Goal: Information Seeking & Learning: Learn about a topic

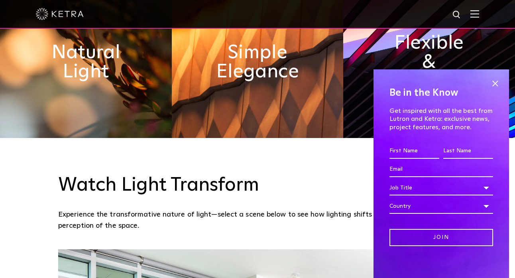
scroll to position [428, 0]
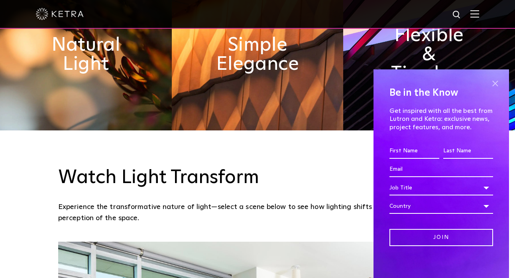
click at [496, 82] on span at bounding box center [495, 83] width 12 height 12
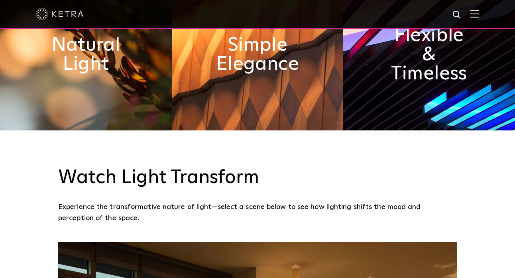
click at [477, 22] on div at bounding box center [257, 14] width 443 height 28
click at [475, 13] on img at bounding box center [475, 14] width 9 height 8
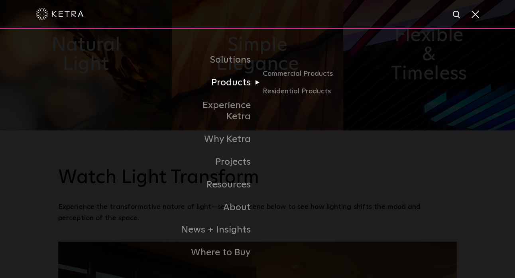
click at [243, 91] on link "Products" at bounding box center [217, 82] width 82 height 23
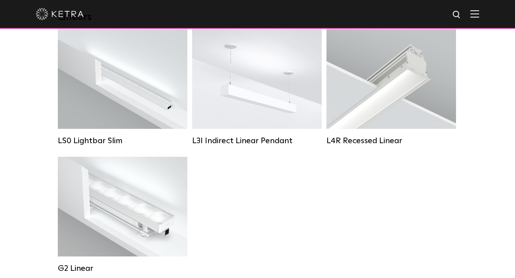
scroll to position [292, 0]
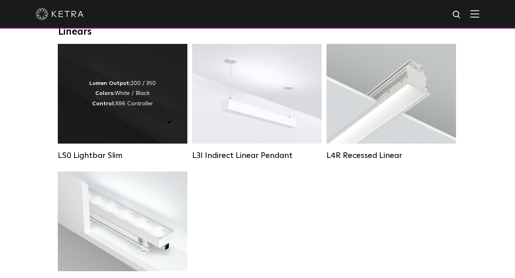
click at [156, 132] on div "Lumen Output: 200 / 350 Colors: White / Black Control: X96 Controller" at bounding box center [123, 94] width 130 height 100
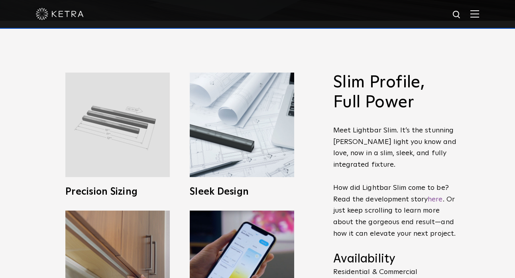
scroll to position [258, 0]
click at [141, 129] on img at bounding box center [117, 124] width 104 height 104
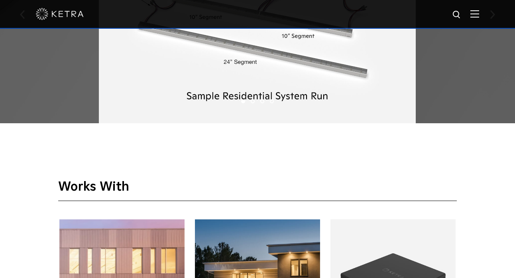
scroll to position [847, 0]
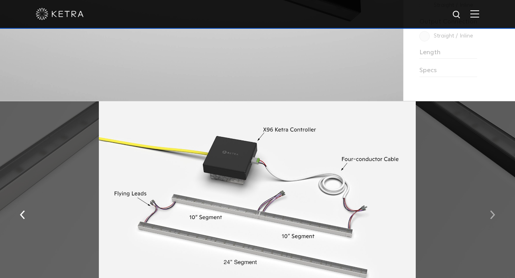
click at [501, 217] on button "button" at bounding box center [492, 215] width 17 height 28
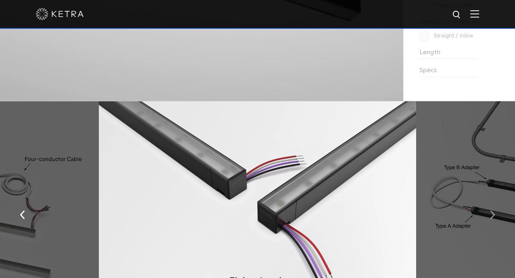
click at [493, 207] on button "button" at bounding box center [492, 215] width 17 height 28
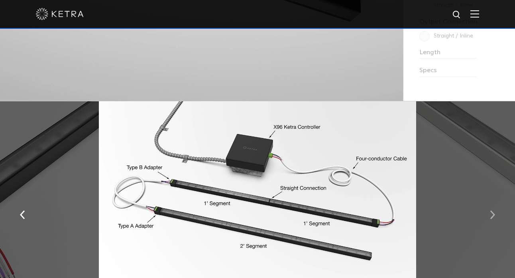
click at [493, 207] on button "button" at bounding box center [492, 215] width 17 height 28
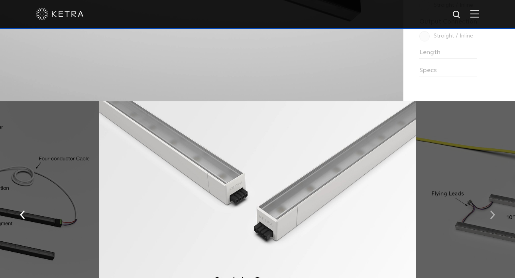
click at [493, 207] on button "button" at bounding box center [492, 215] width 17 height 28
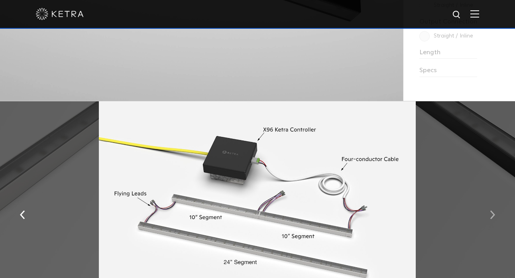
click at [493, 207] on button "button" at bounding box center [492, 215] width 17 height 28
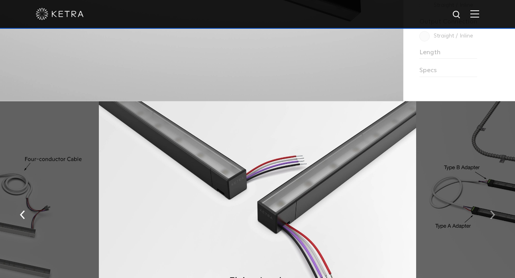
click at [493, 207] on button "button" at bounding box center [492, 215] width 17 height 28
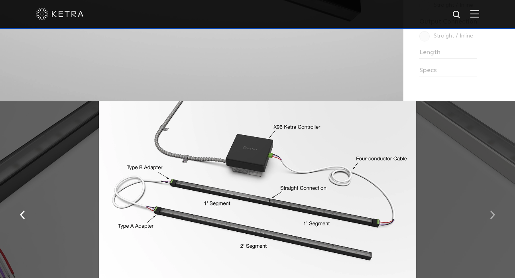
click at [493, 207] on button "button" at bounding box center [492, 215] width 17 height 28
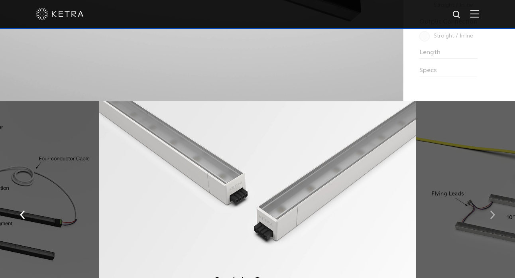
click at [493, 207] on button "button" at bounding box center [492, 215] width 17 height 28
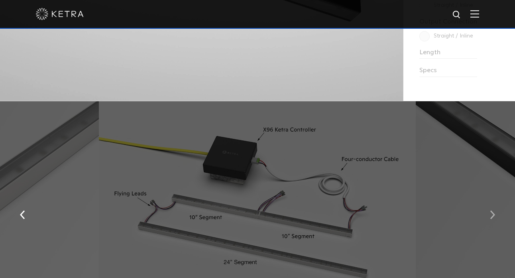
click at [493, 208] on button "button" at bounding box center [492, 215] width 17 height 28
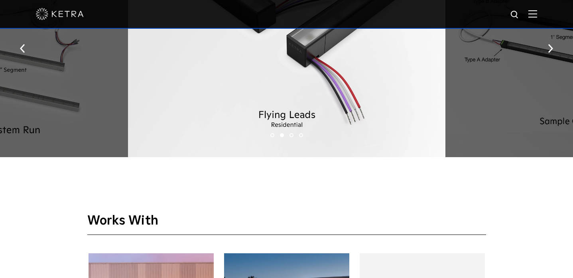
scroll to position [1017, 0]
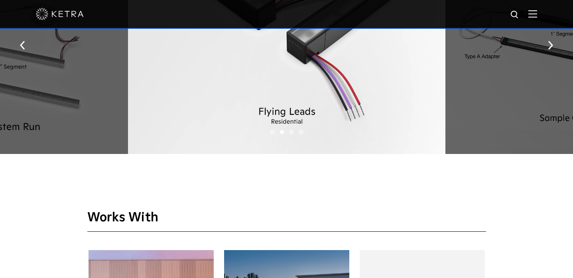
click at [28, 44] on button "button" at bounding box center [22, 45] width 17 height 28
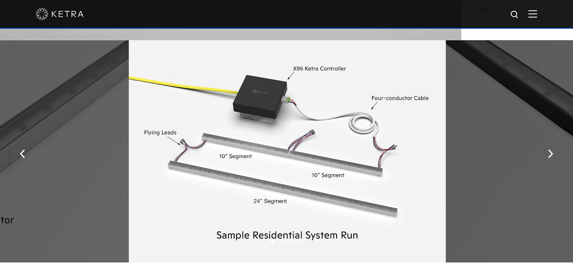
scroll to position [908, 0]
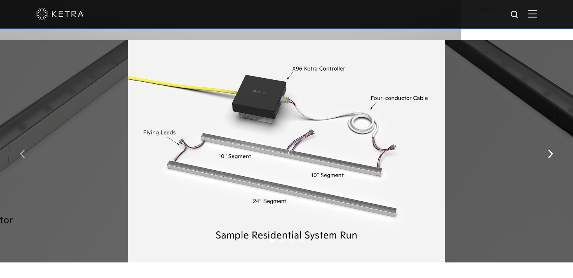
click at [22, 146] on button "button" at bounding box center [22, 154] width 17 height 28
click at [23, 150] on img "button" at bounding box center [22, 154] width 5 height 9
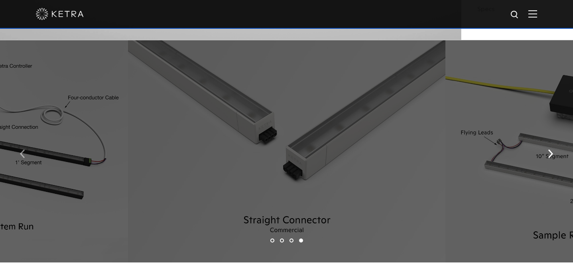
click at [23, 150] on img "button" at bounding box center [22, 154] width 5 height 9
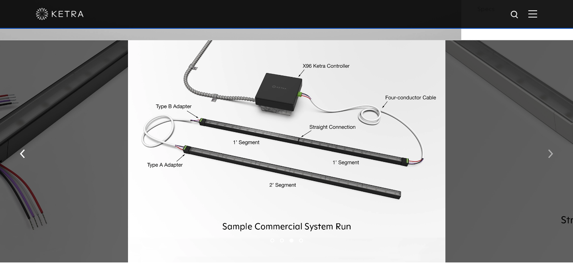
click at [515, 152] on button "button" at bounding box center [550, 154] width 17 height 28
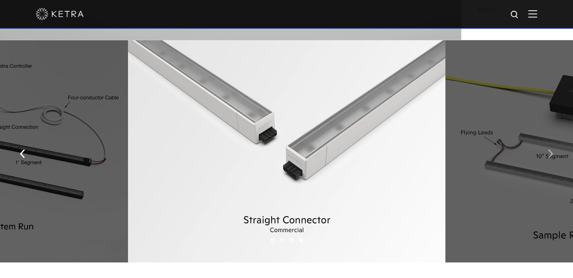
click at [515, 152] on button "button" at bounding box center [550, 154] width 17 height 28
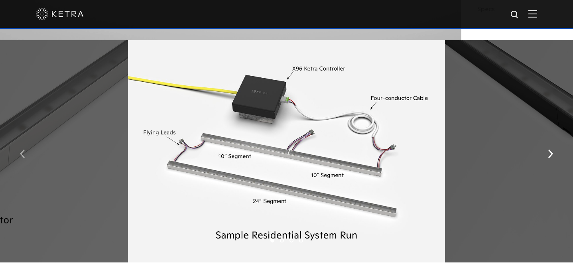
click at [17, 147] on button "button" at bounding box center [22, 154] width 17 height 28
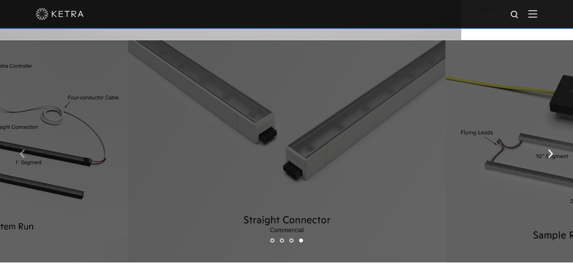
click at [17, 147] on button "button" at bounding box center [22, 154] width 17 height 28
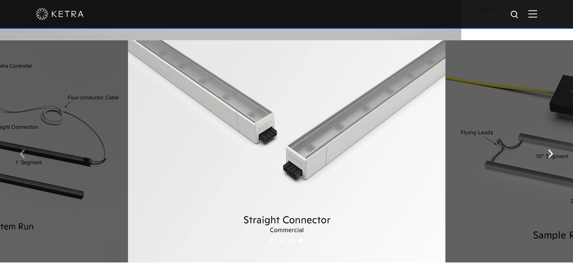
click at [22, 150] on img "button" at bounding box center [22, 154] width 5 height 9
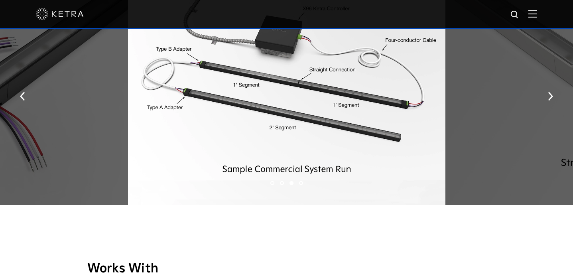
scroll to position [902, 0]
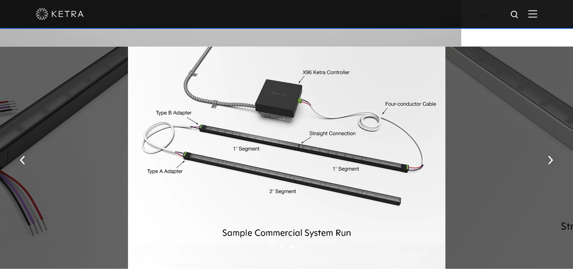
click at [288, 162] on div at bounding box center [286, 158] width 317 height 223
click at [515, 160] on button "button" at bounding box center [550, 160] width 17 height 28
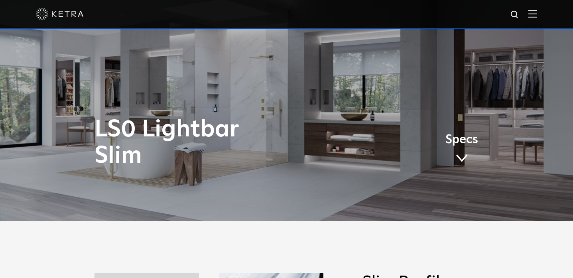
scroll to position [55, 0]
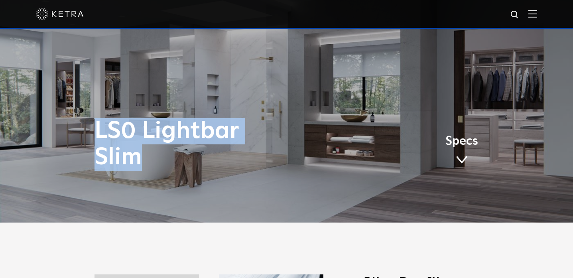
drag, startPoint x: 97, startPoint y: 129, endPoint x: 141, endPoint y: 153, distance: 50.2
click at [141, 153] on h1 "LS0 Lightbar Slim" at bounding box center [207, 144] width 225 height 53
copy h1 "LS0 Lightbar Slim"
